Goal: Task Accomplishment & Management: Manage account settings

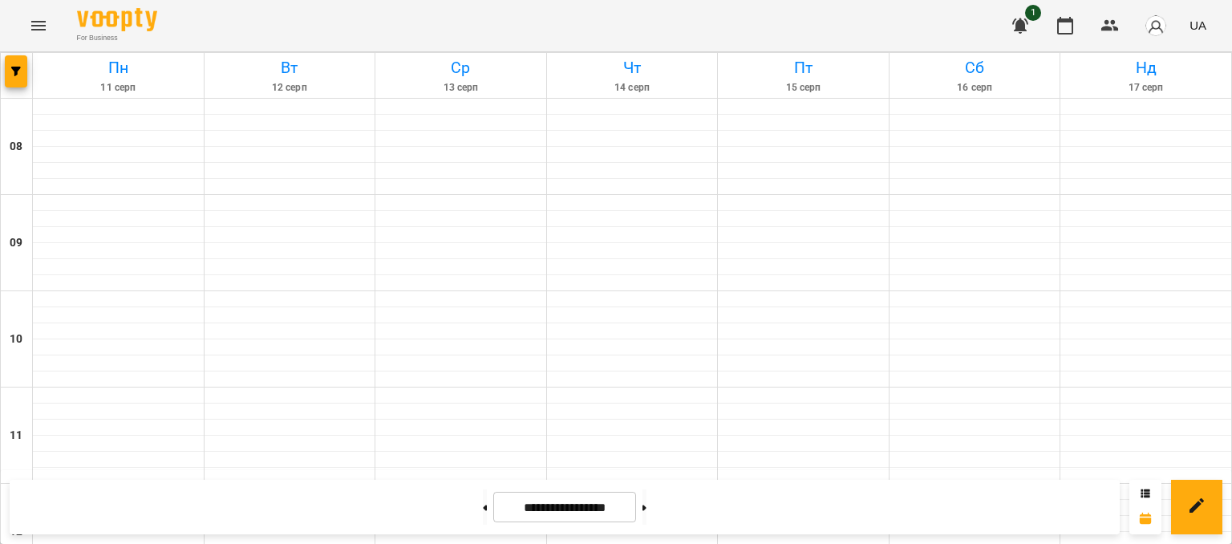
scroll to position [452, 0]
select select "**********"
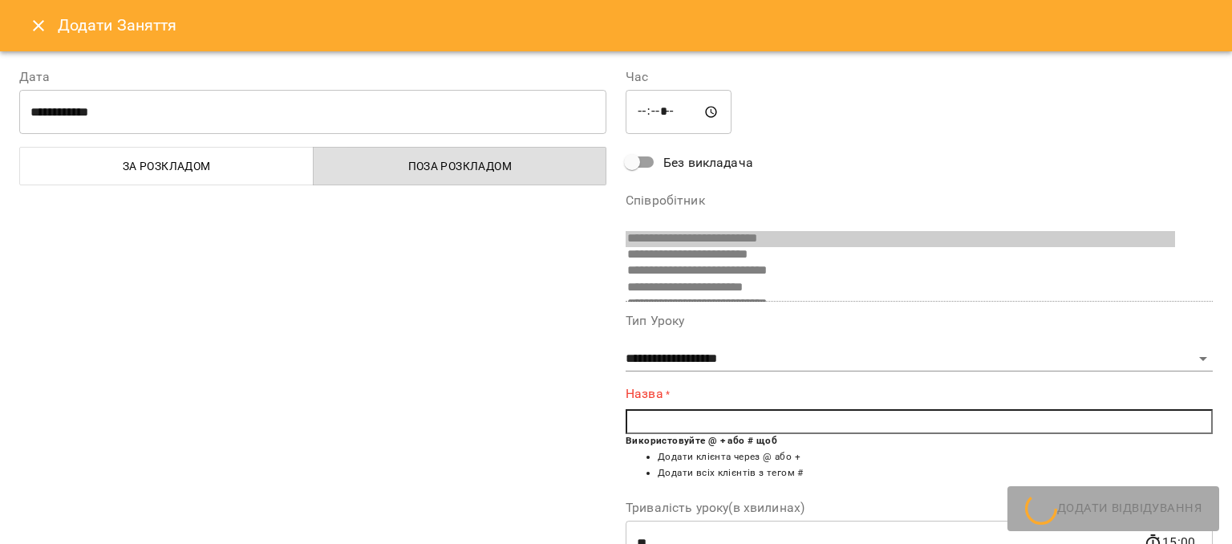
scroll to position [107, 0]
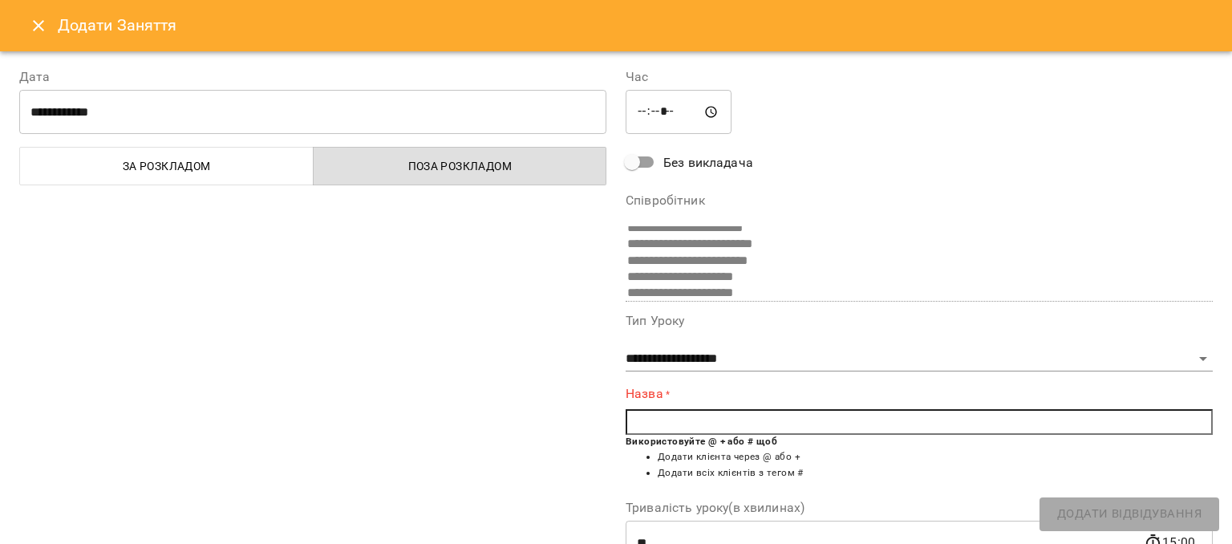
click at [647, 424] on input "text" at bounding box center [918, 422] width 587 height 26
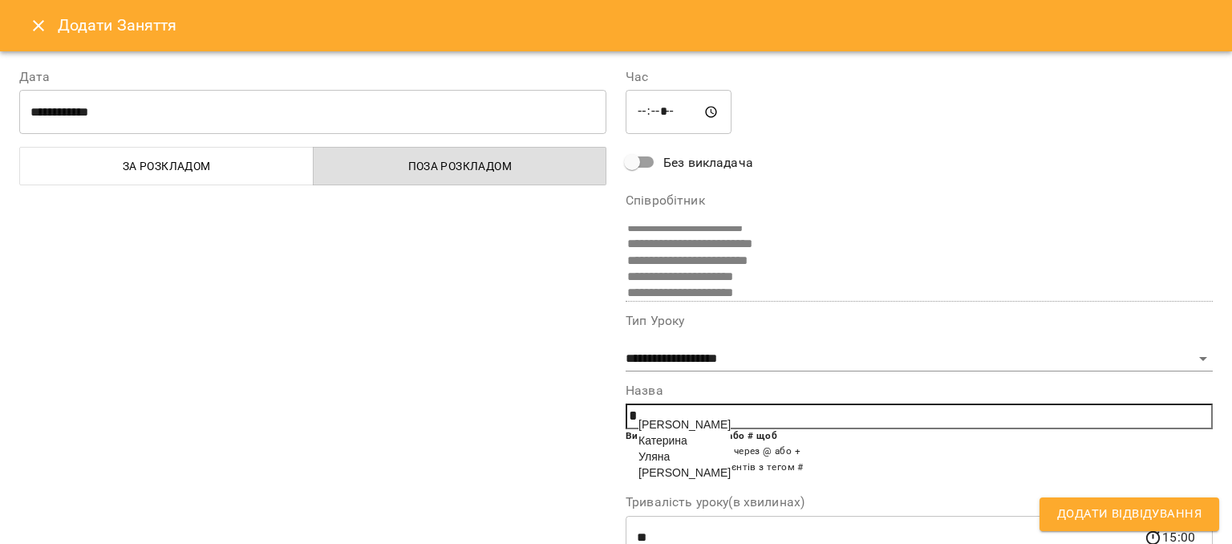
click at [642, 441] on span "Катерина" at bounding box center [662, 440] width 49 height 13
type input "********"
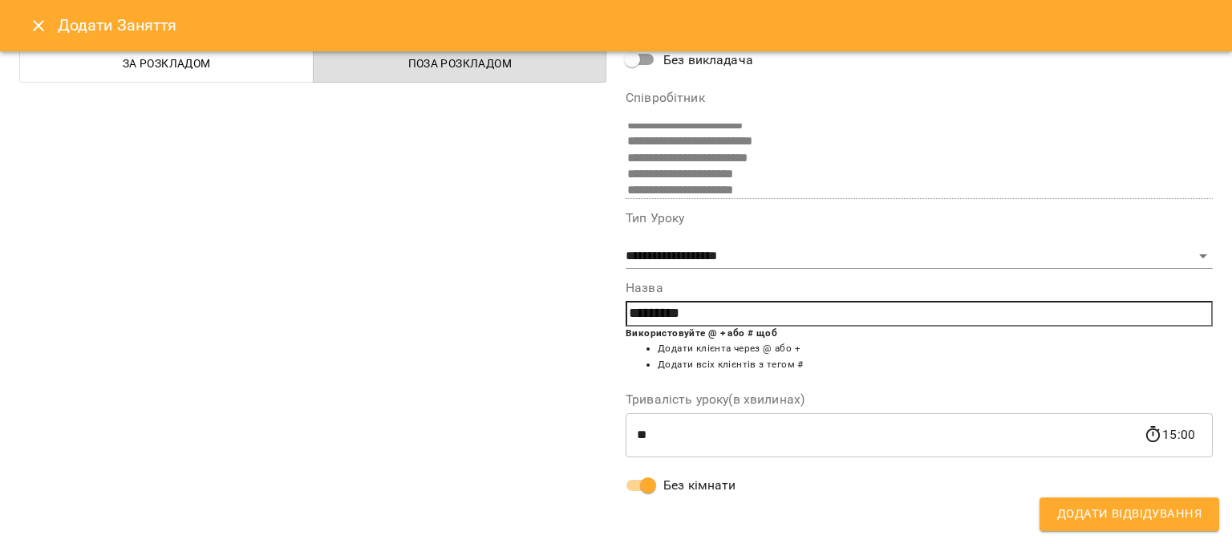
scroll to position [105, 0]
click at [1124, 528] on button "Додати Відвідування" at bounding box center [1129, 514] width 180 height 34
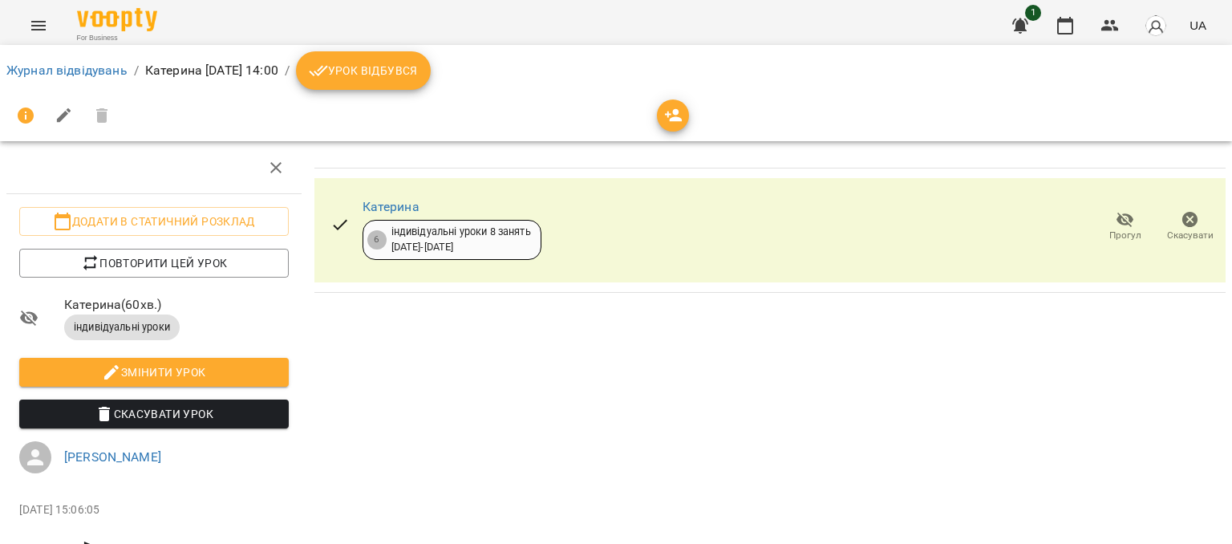
click at [418, 67] on span "Урок відбувся" at bounding box center [363, 70] width 109 height 19
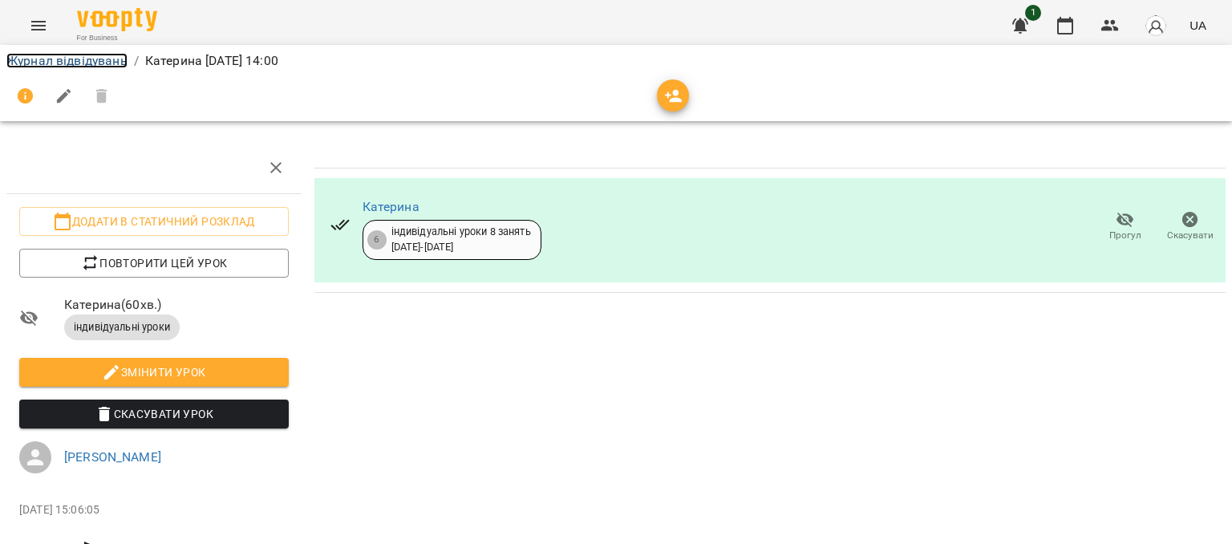
click at [90, 62] on link "Журнал відвідувань" at bounding box center [66, 60] width 121 height 15
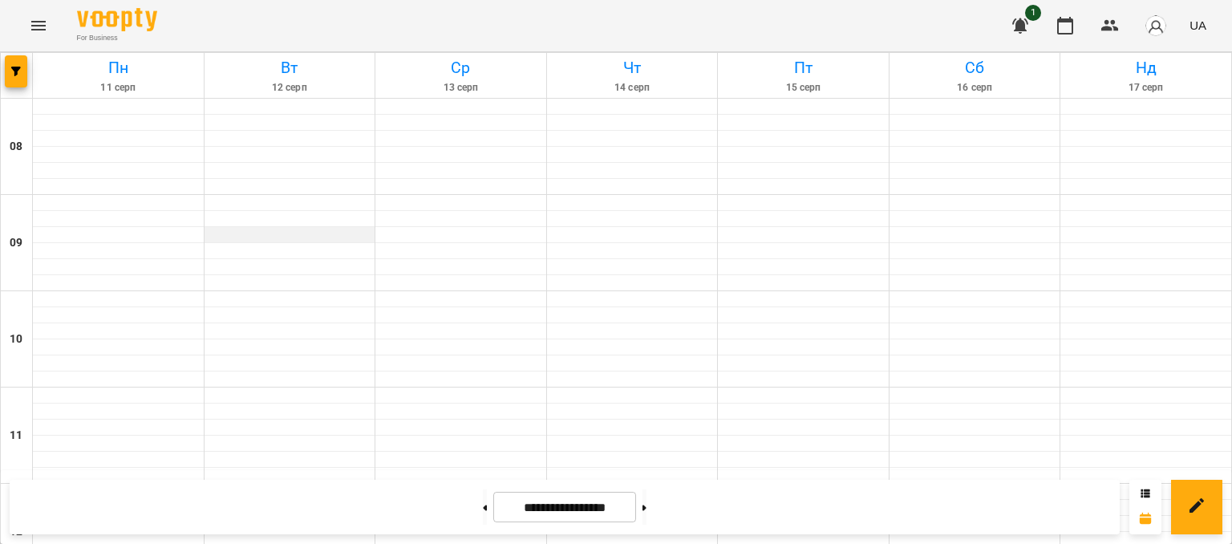
scroll to position [496, 0]
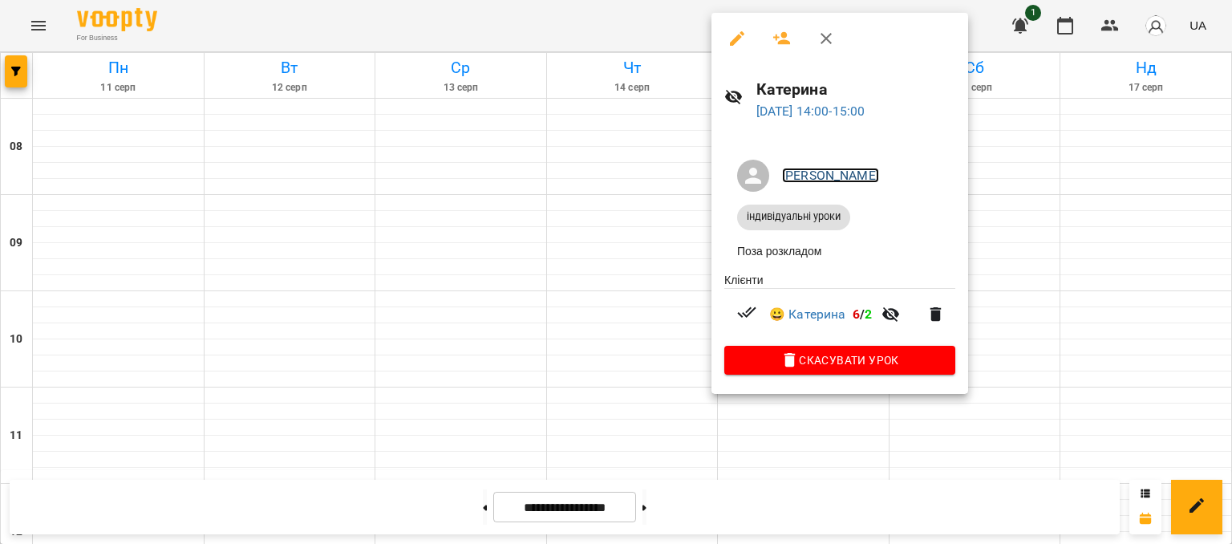
click at [795, 178] on link "[PERSON_NAME]" at bounding box center [830, 175] width 97 height 15
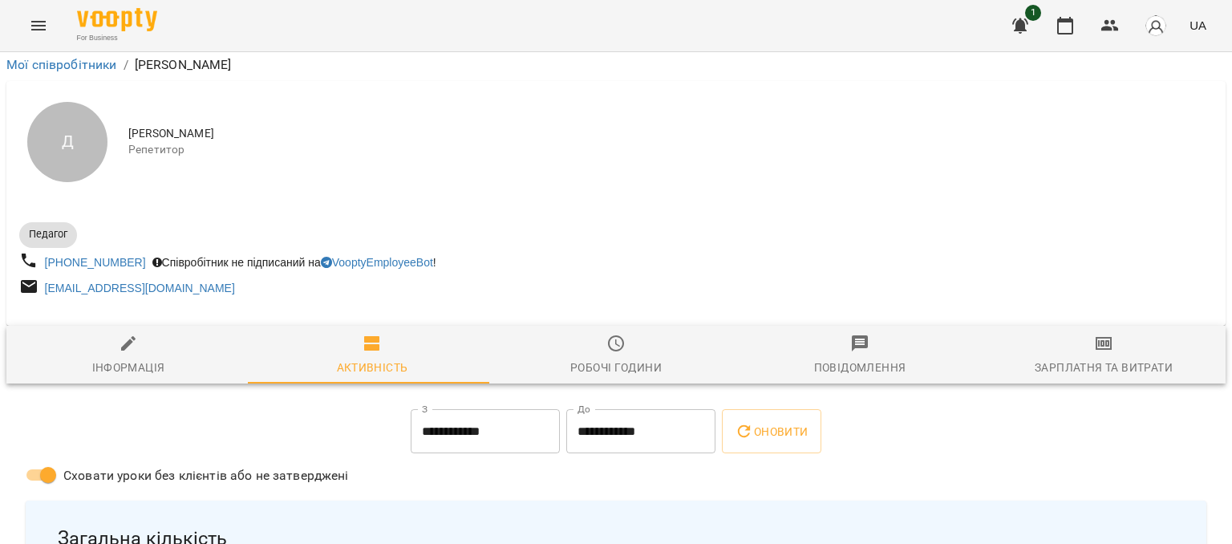
scroll to position [119, 0]
